Goal: Information Seeking & Learning: Learn about a topic

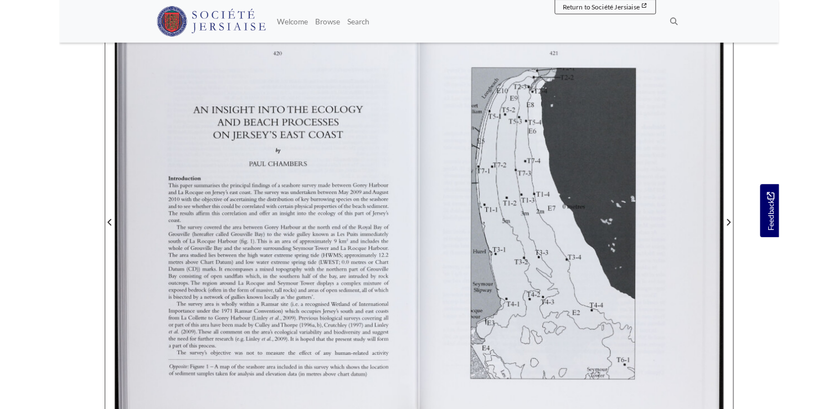
scroll to position [222, 0]
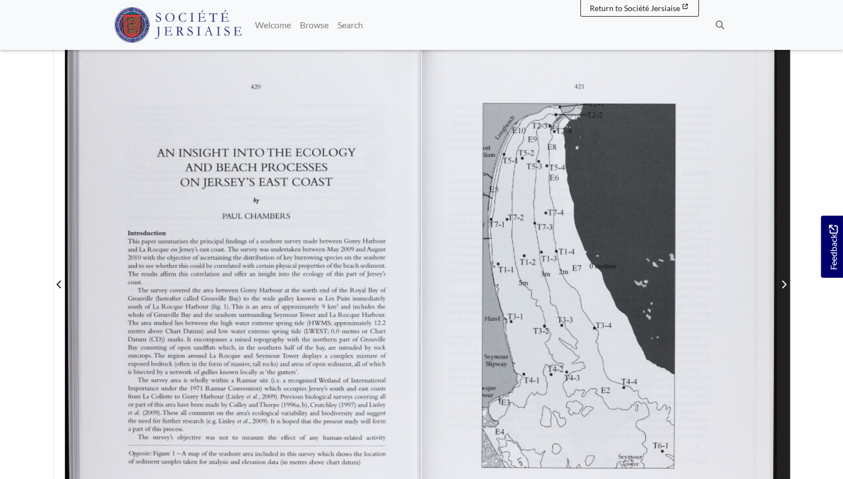
click at [780, 247] on span "Next Page" at bounding box center [783, 277] width 11 height 502
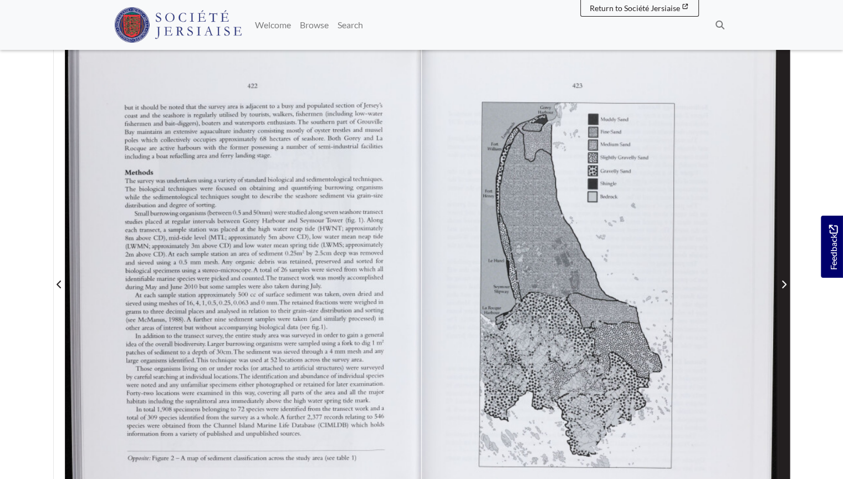
click at [780, 247] on span "Next Page" at bounding box center [783, 277] width 11 height 502
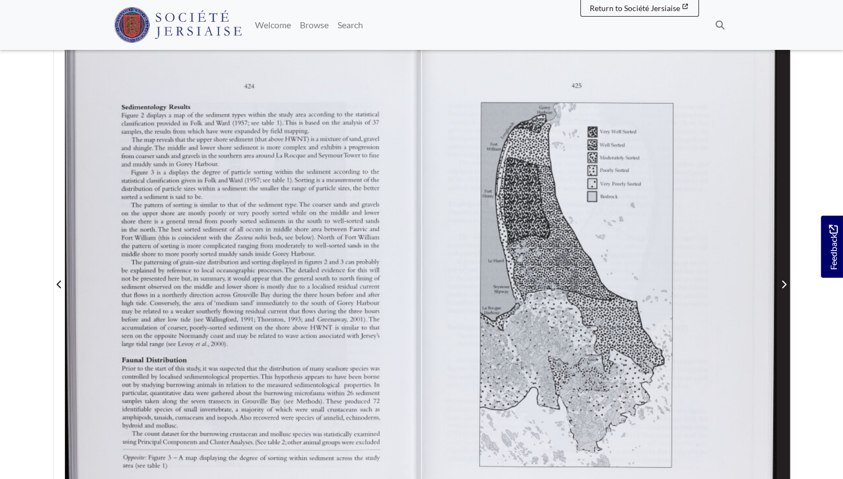
click at [780, 247] on span "Next Page" at bounding box center [783, 277] width 11 height 502
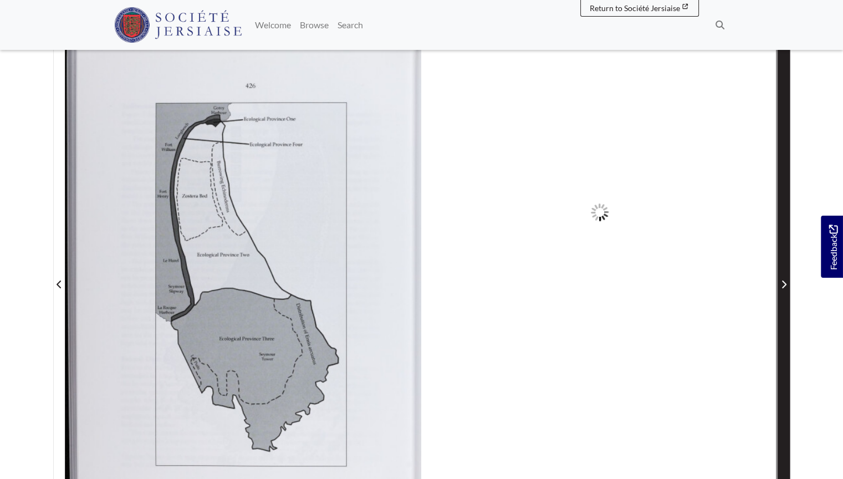
click at [780, 247] on span "Next Page" at bounding box center [783, 277] width 11 height 502
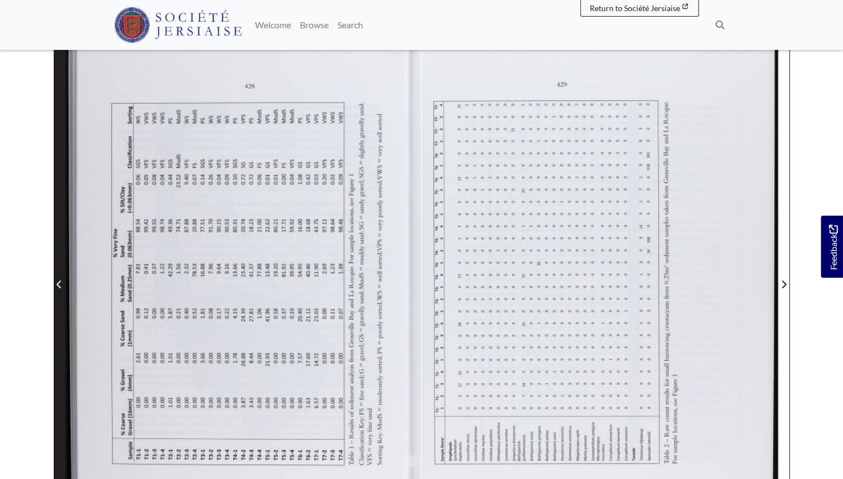
click at [57, 281] on icon "Previous Page" at bounding box center [60, 284] width 6 height 9
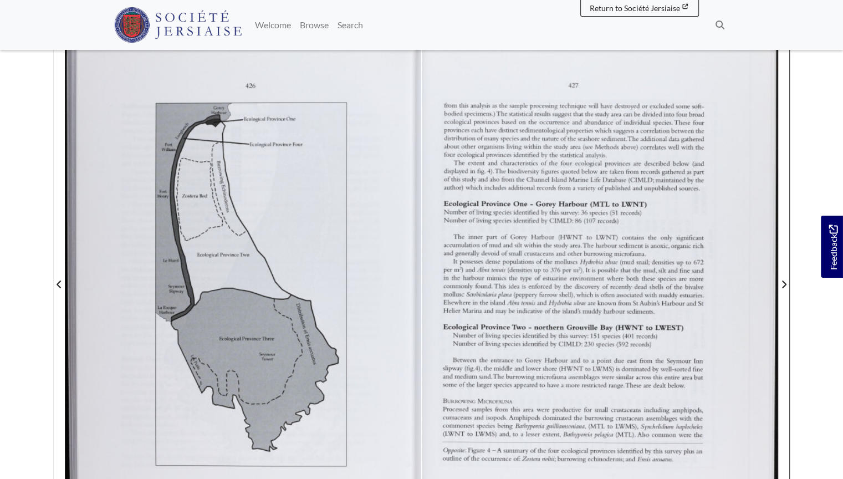
drag, startPoint x: 720, startPoint y: 67, endPoint x: 720, endPoint y: 89, distance: 22.2
click at [720, 67] on div at bounding box center [600, 276] width 356 height 503
